Goal: Information Seeking & Learning: Learn about a topic

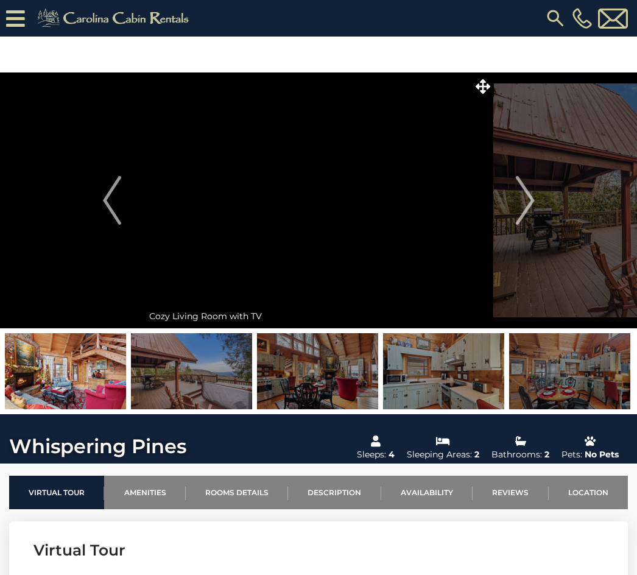
scroll to position [1, 0]
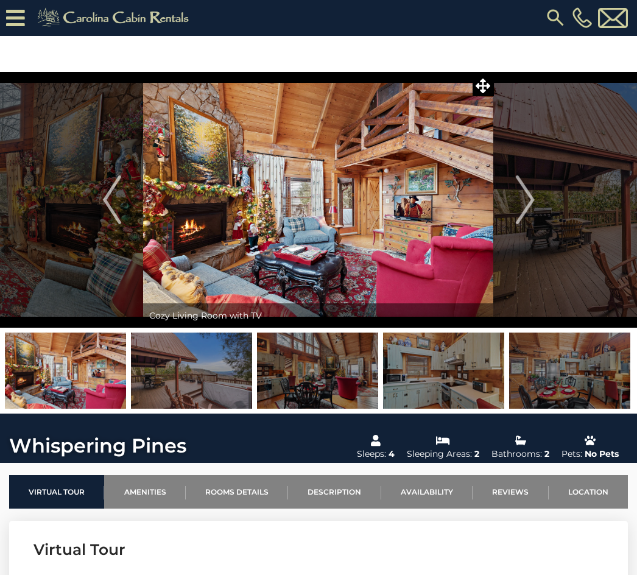
click at [431, 259] on img at bounding box center [318, 200] width 350 height 256
click at [440, 263] on img at bounding box center [318, 200] width 350 height 256
click at [447, 259] on img at bounding box center [318, 200] width 350 height 256
click at [458, 264] on img at bounding box center [317, 200] width 350 height 256
click at [463, 295] on img at bounding box center [317, 200] width 350 height 256
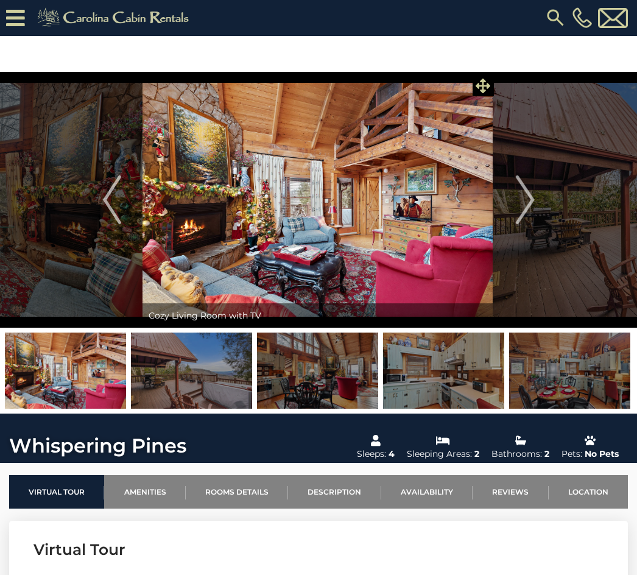
click at [485, 91] on icon at bounding box center [483, 86] width 15 height 15
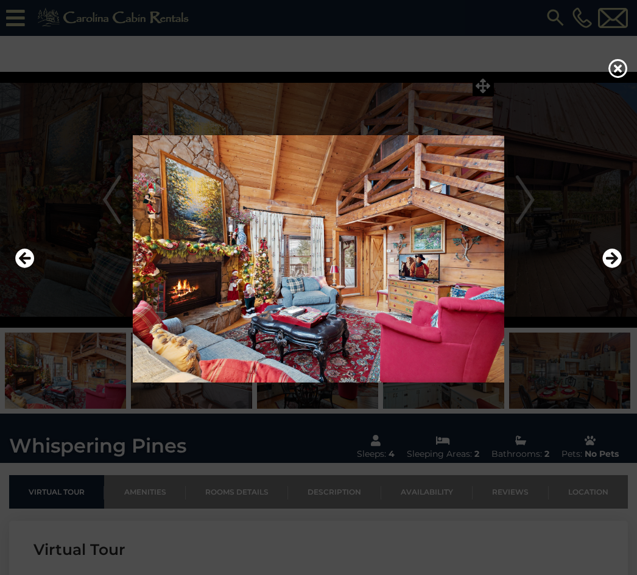
click at [429, 298] on img at bounding box center [318, 258] width 613 height 247
click at [431, 318] on img at bounding box center [318, 258] width 613 height 247
click at [445, 311] on img at bounding box center [318, 258] width 613 height 247
click at [448, 314] on img at bounding box center [318, 258] width 613 height 247
click at [614, 268] on icon "Next" at bounding box center [611, 257] width 19 height 19
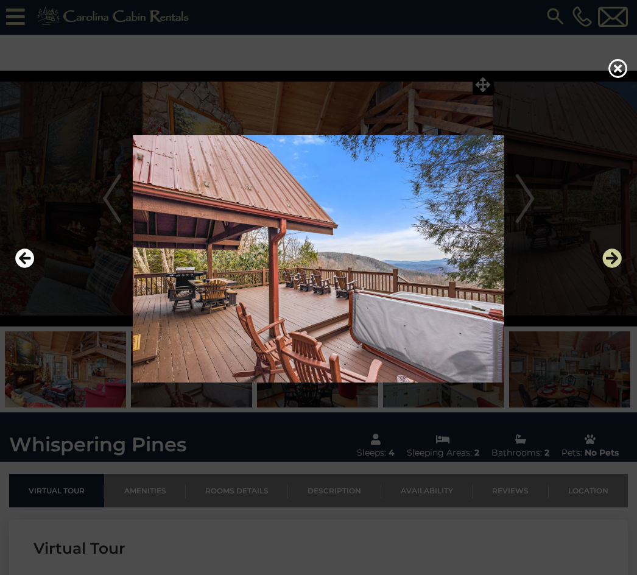
scroll to position [0, 0]
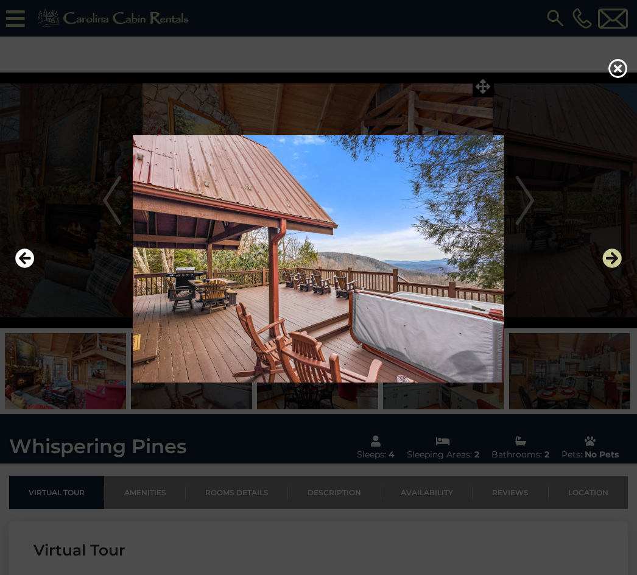
click at [607, 268] on icon "Next" at bounding box center [611, 257] width 19 height 19
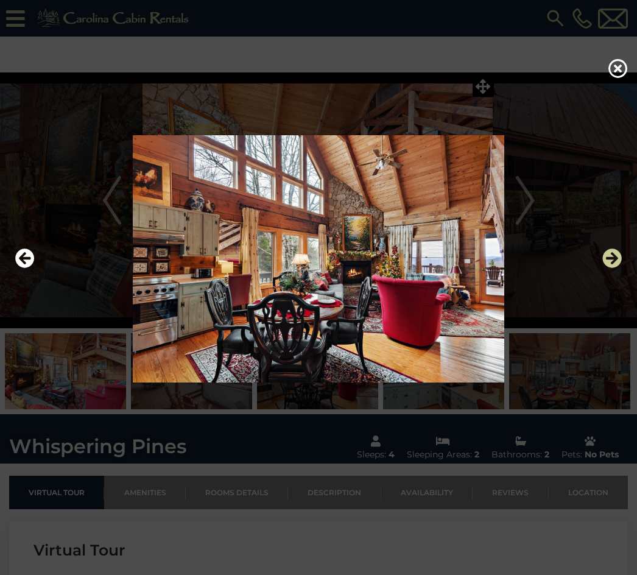
click at [613, 268] on icon "Next" at bounding box center [611, 257] width 19 height 19
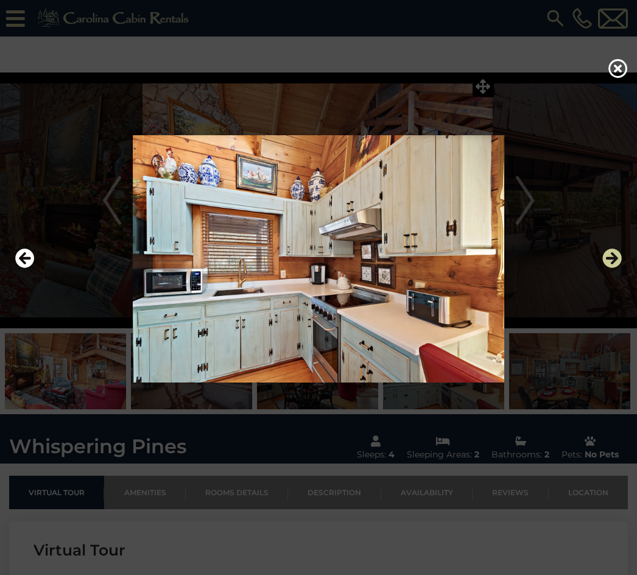
click at [614, 268] on icon "Next" at bounding box center [611, 257] width 19 height 19
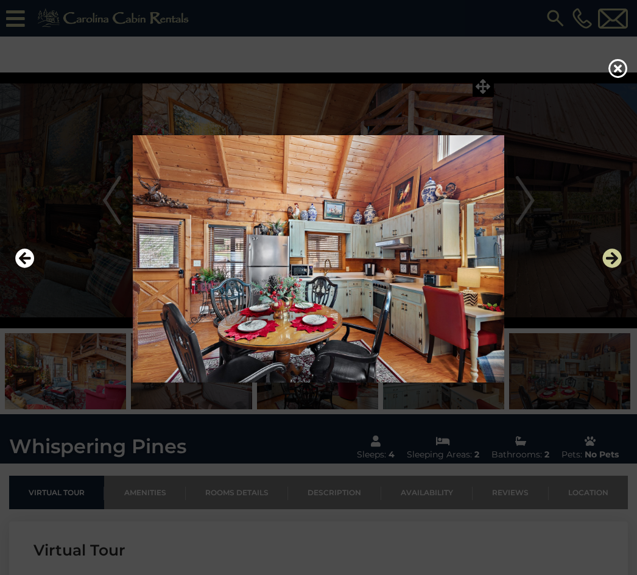
click at [619, 263] on icon "Next" at bounding box center [611, 257] width 19 height 19
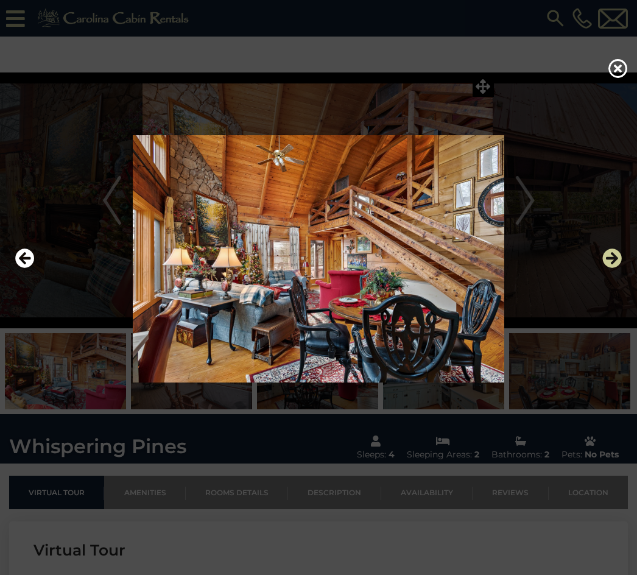
click at [617, 268] on icon "Next" at bounding box center [611, 257] width 19 height 19
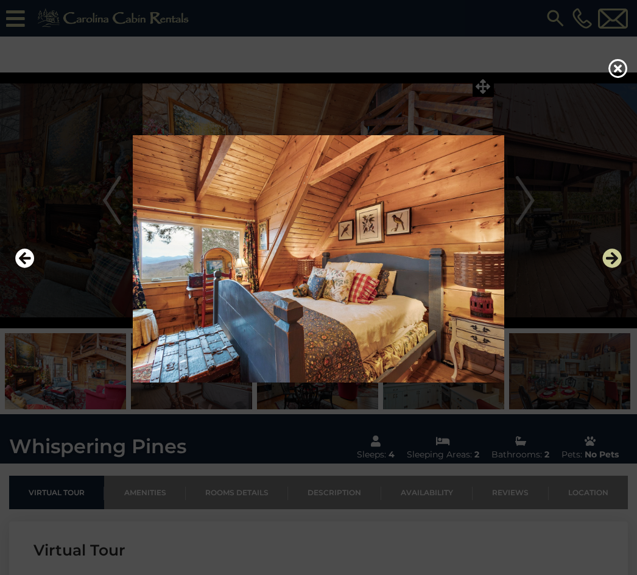
click at [621, 268] on icon "Next" at bounding box center [611, 257] width 19 height 19
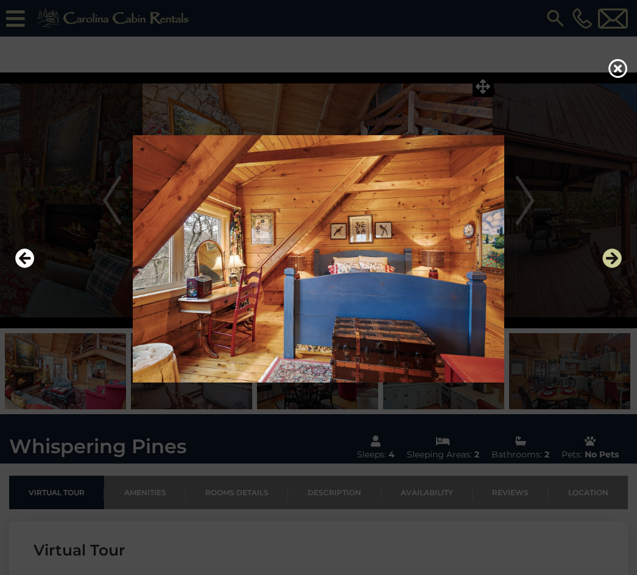
click at [619, 267] on icon "Next" at bounding box center [611, 257] width 19 height 19
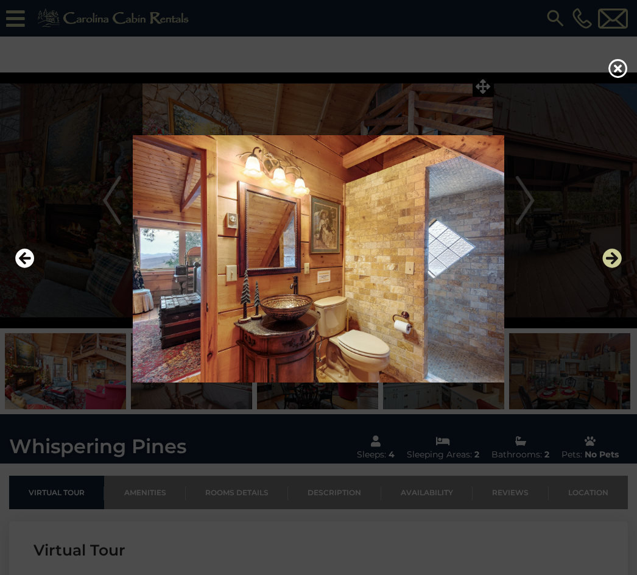
click at [612, 268] on icon "Next" at bounding box center [611, 257] width 19 height 19
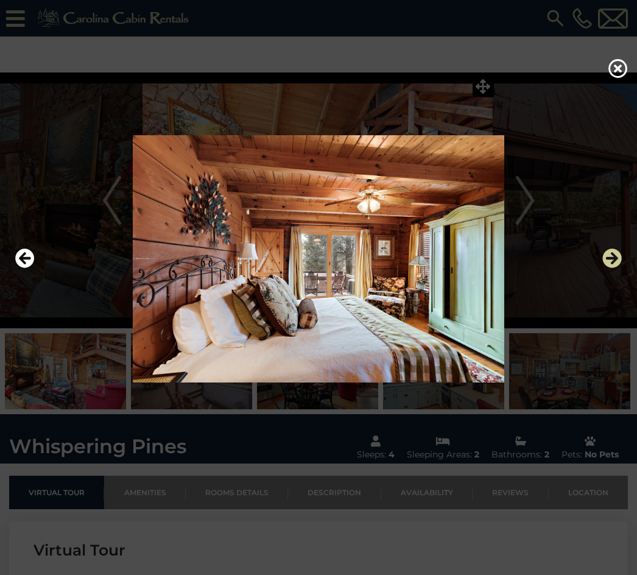
click at [617, 268] on icon "Next" at bounding box center [611, 257] width 19 height 19
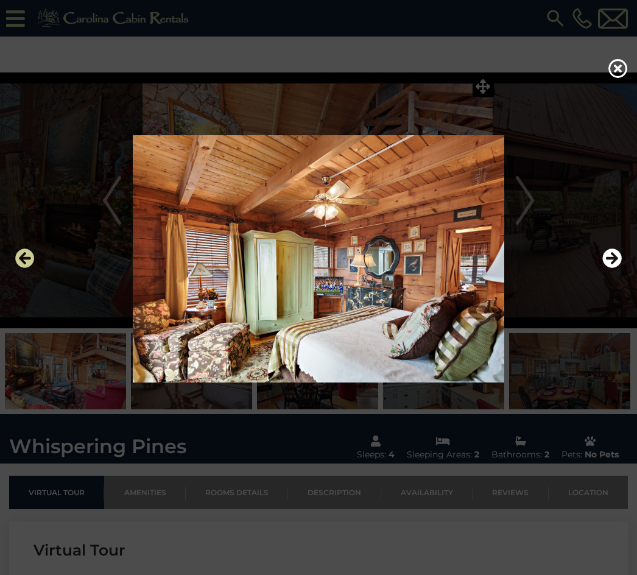
click at [20, 255] on button "Previous" at bounding box center [24, 259] width 19 height 28
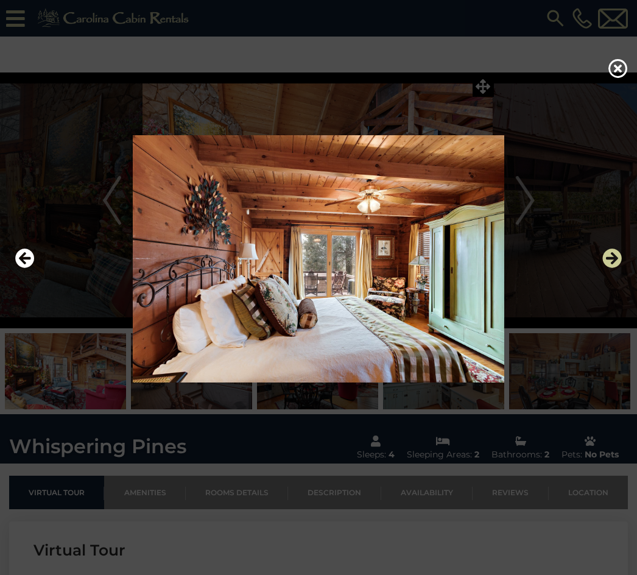
click at [615, 268] on icon "Next" at bounding box center [611, 257] width 19 height 19
click at [521, 205] on img at bounding box center [318, 258] width 613 height 247
click at [526, 200] on img at bounding box center [318, 258] width 613 height 247
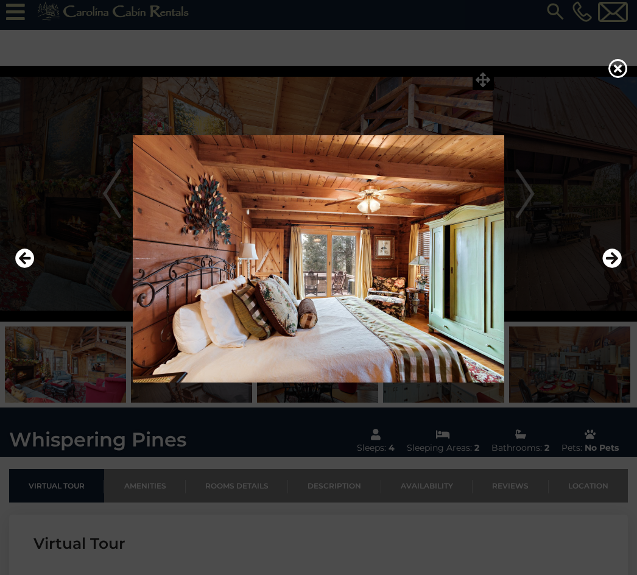
scroll to position [6, 0]
click at [443, 276] on img at bounding box center [318, 258] width 613 height 247
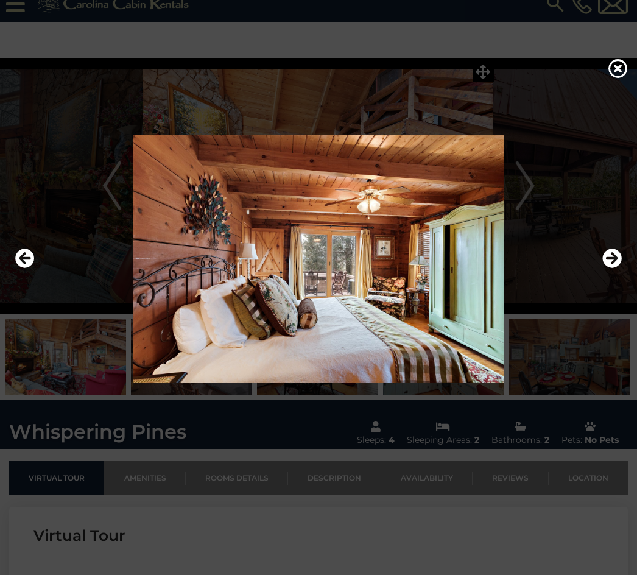
scroll to position [18, 0]
